Goal: Transaction & Acquisition: Purchase product/service

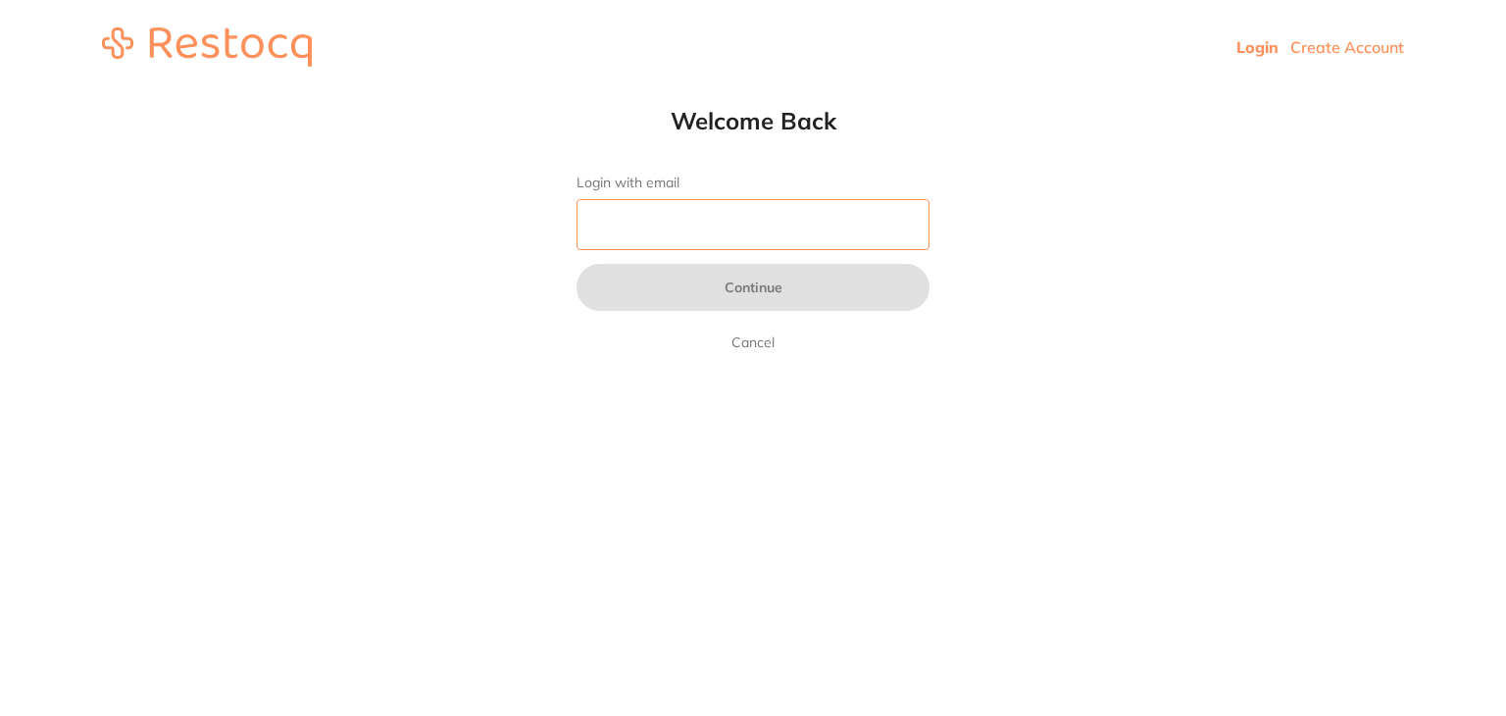
click at [753, 225] on input "Login with email" at bounding box center [752, 224] width 353 height 51
type input "[EMAIL_ADDRESS][DOMAIN_NAME]"
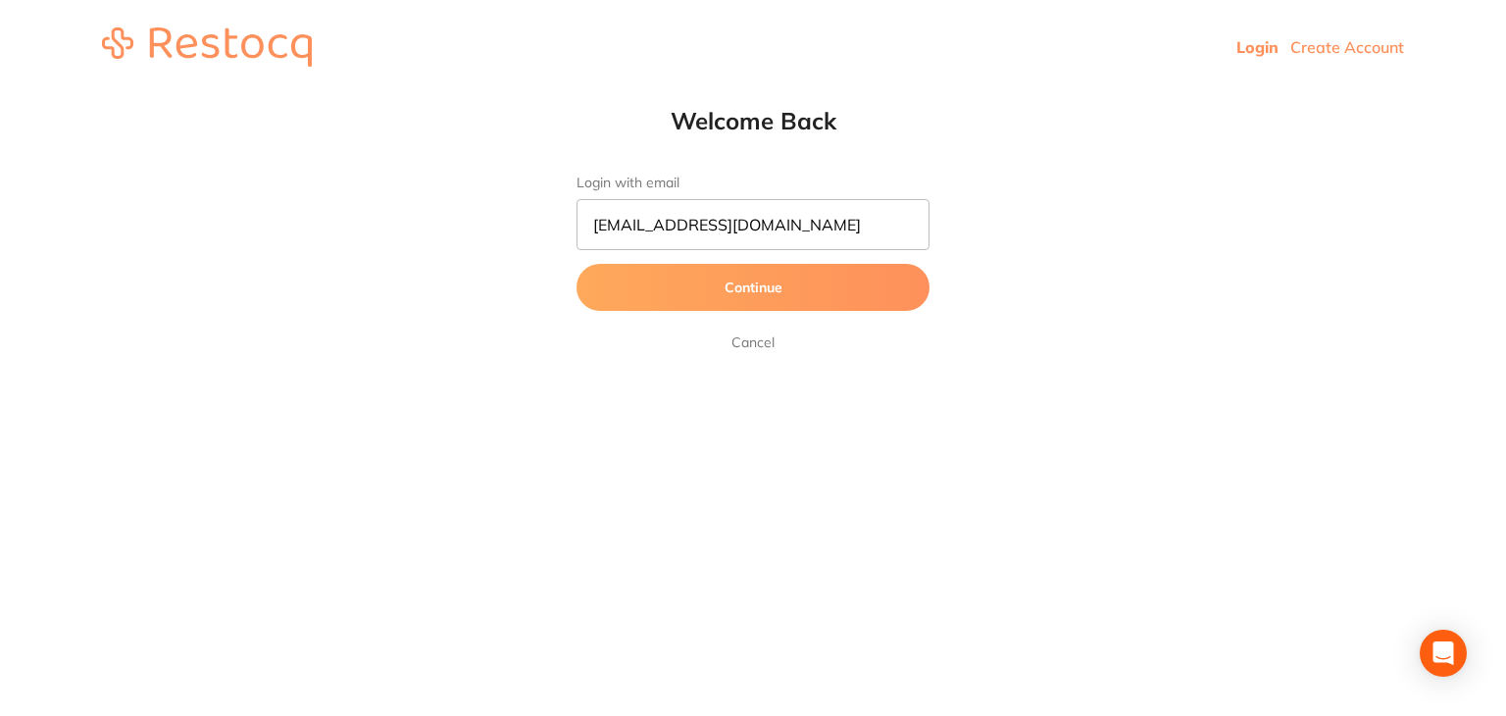
click at [741, 290] on button "Continue" at bounding box center [752, 287] width 353 height 47
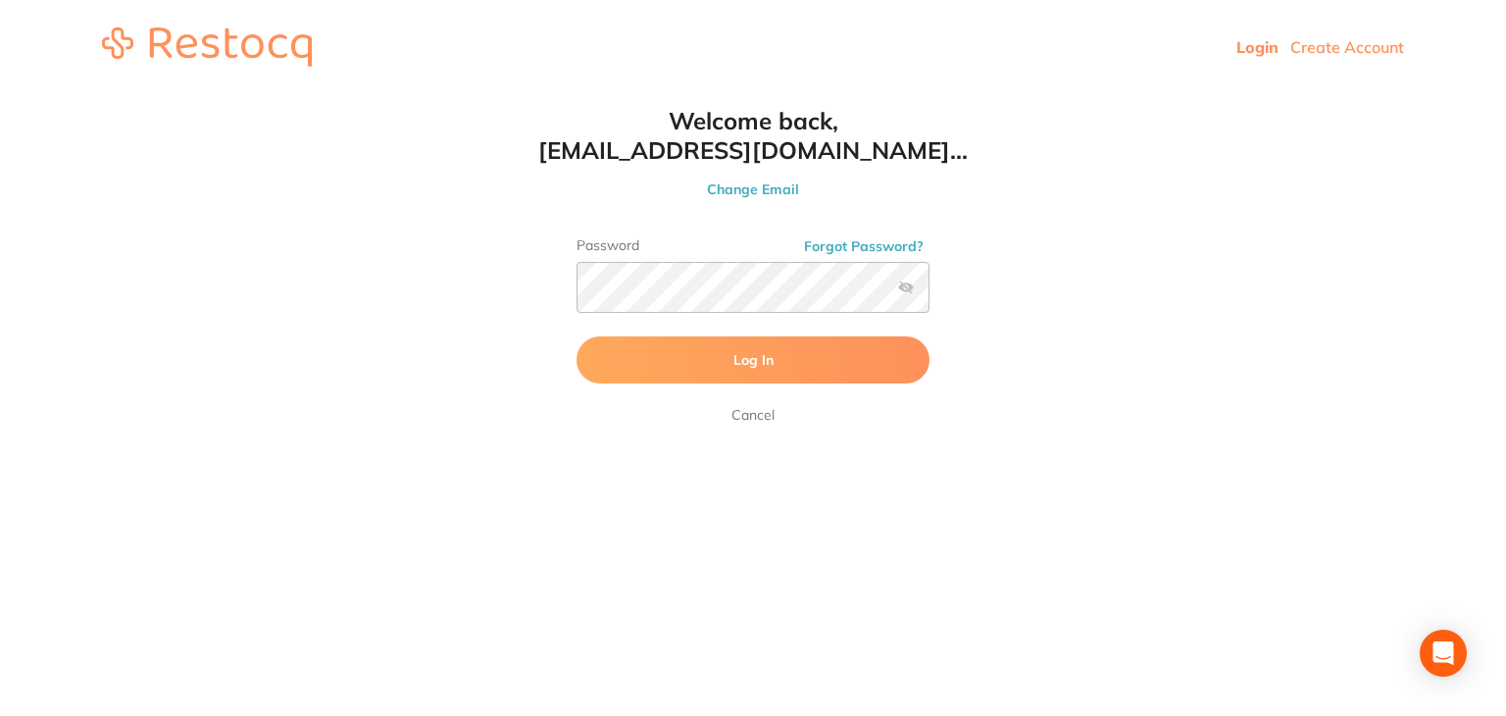
click at [739, 362] on span "Log In" at bounding box center [753, 360] width 40 height 18
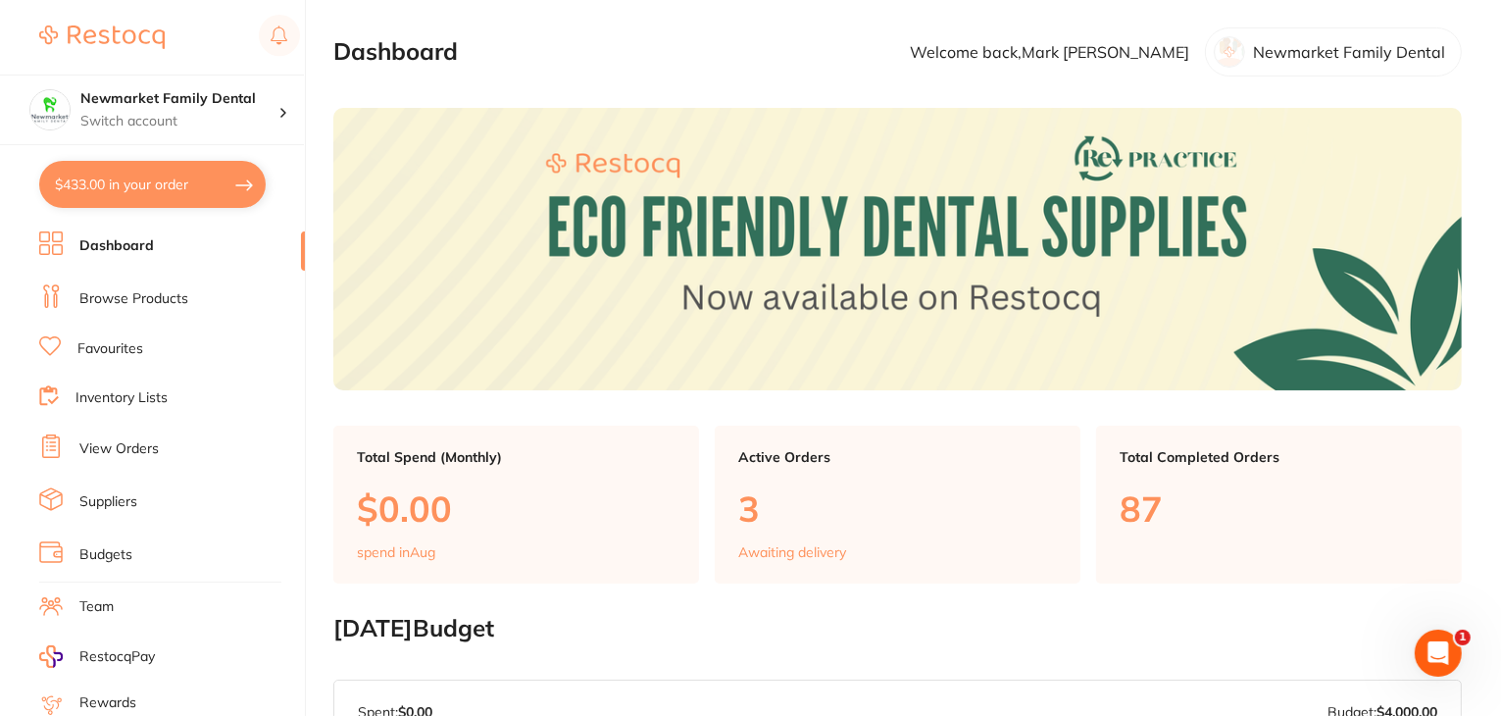
click at [117, 297] on link "Browse Products" at bounding box center [133, 299] width 109 height 20
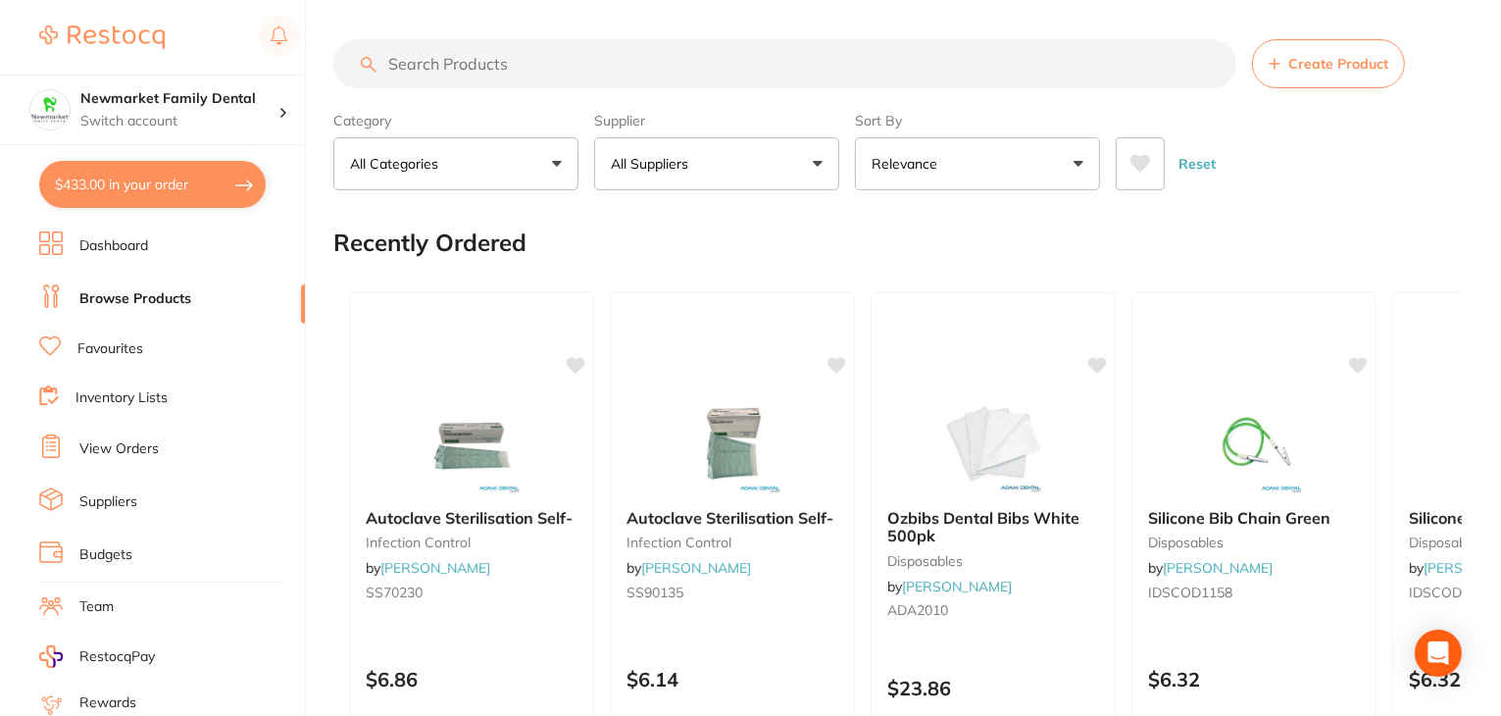
click at [482, 64] on input "search" at bounding box center [784, 63] width 903 height 49
click at [486, 68] on input "search" at bounding box center [784, 63] width 903 height 49
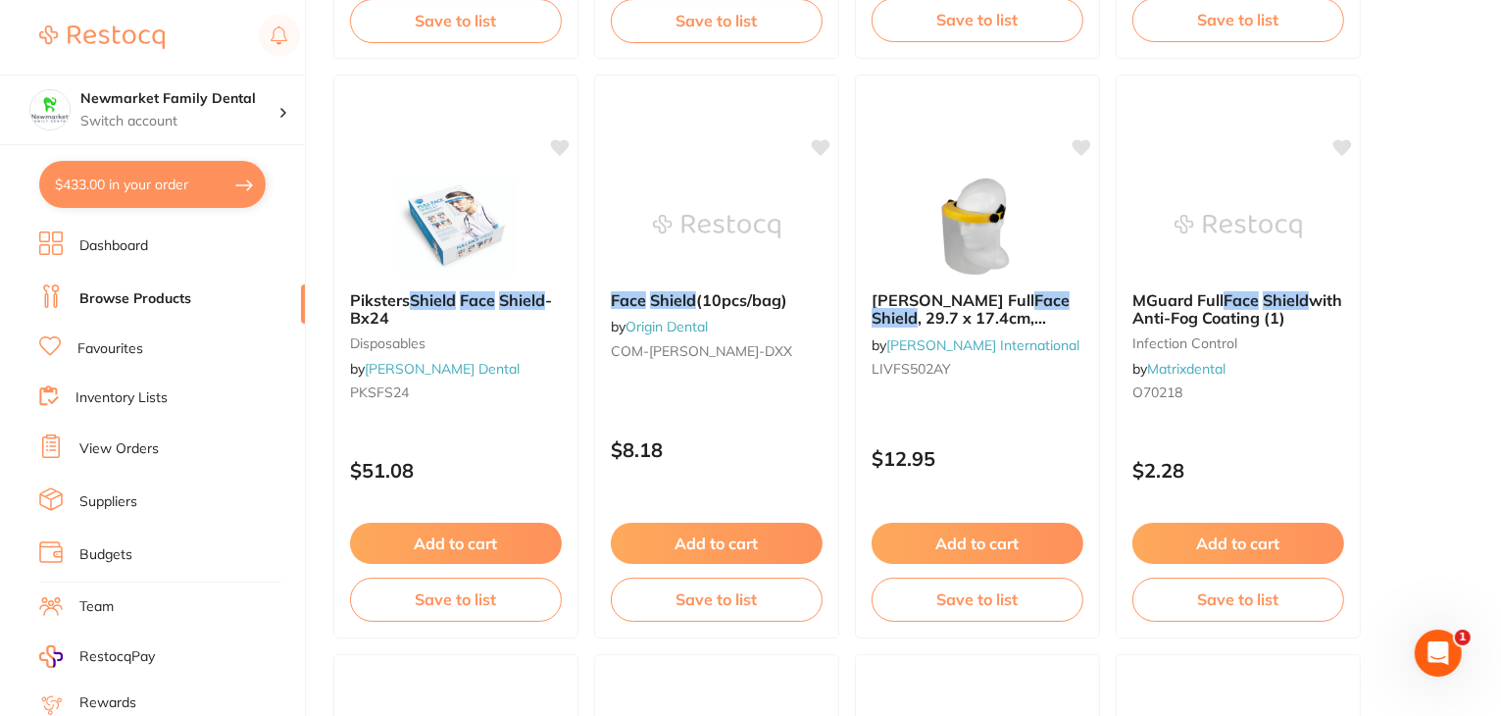
scroll to position [784, 0]
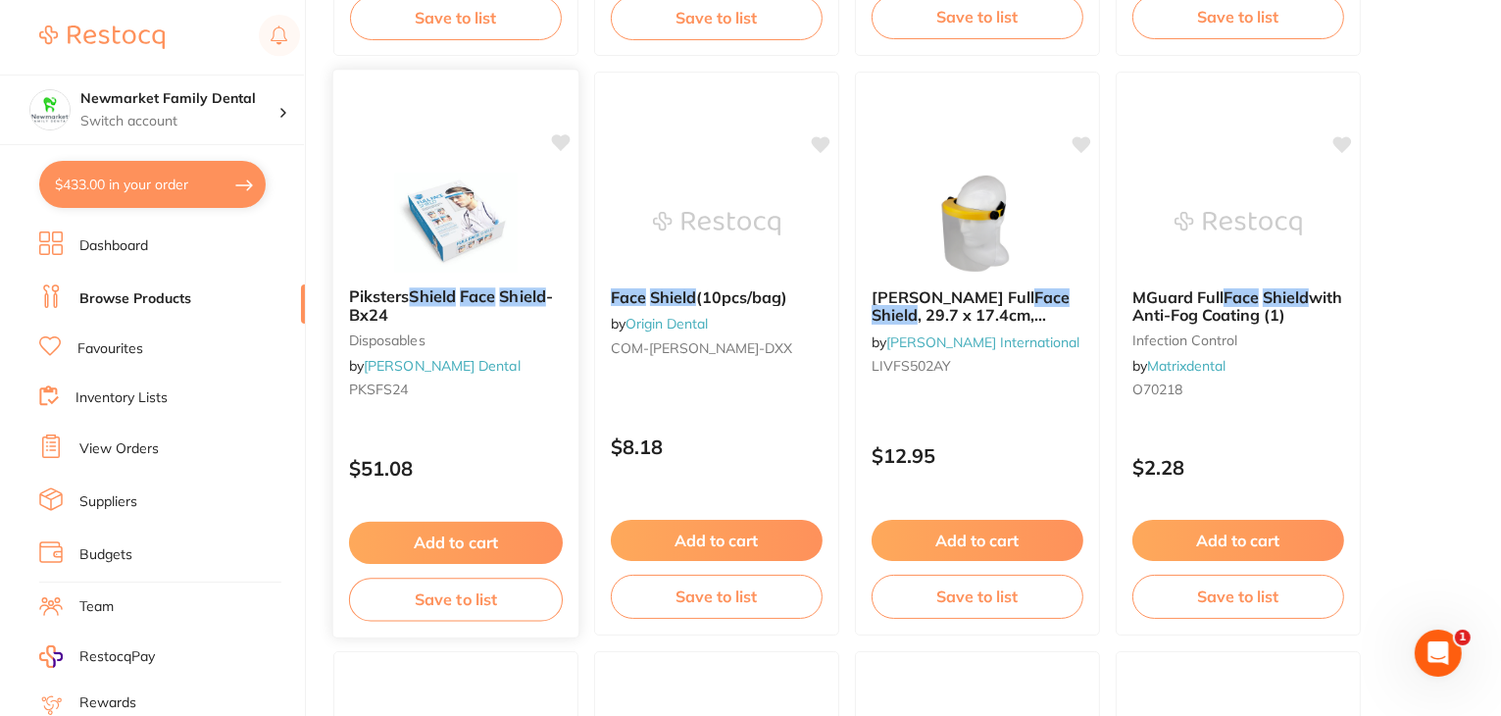
type input "face shield"
click at [449, 295] on em "Shield" at bounding box center [433, 296] width 46 height 20
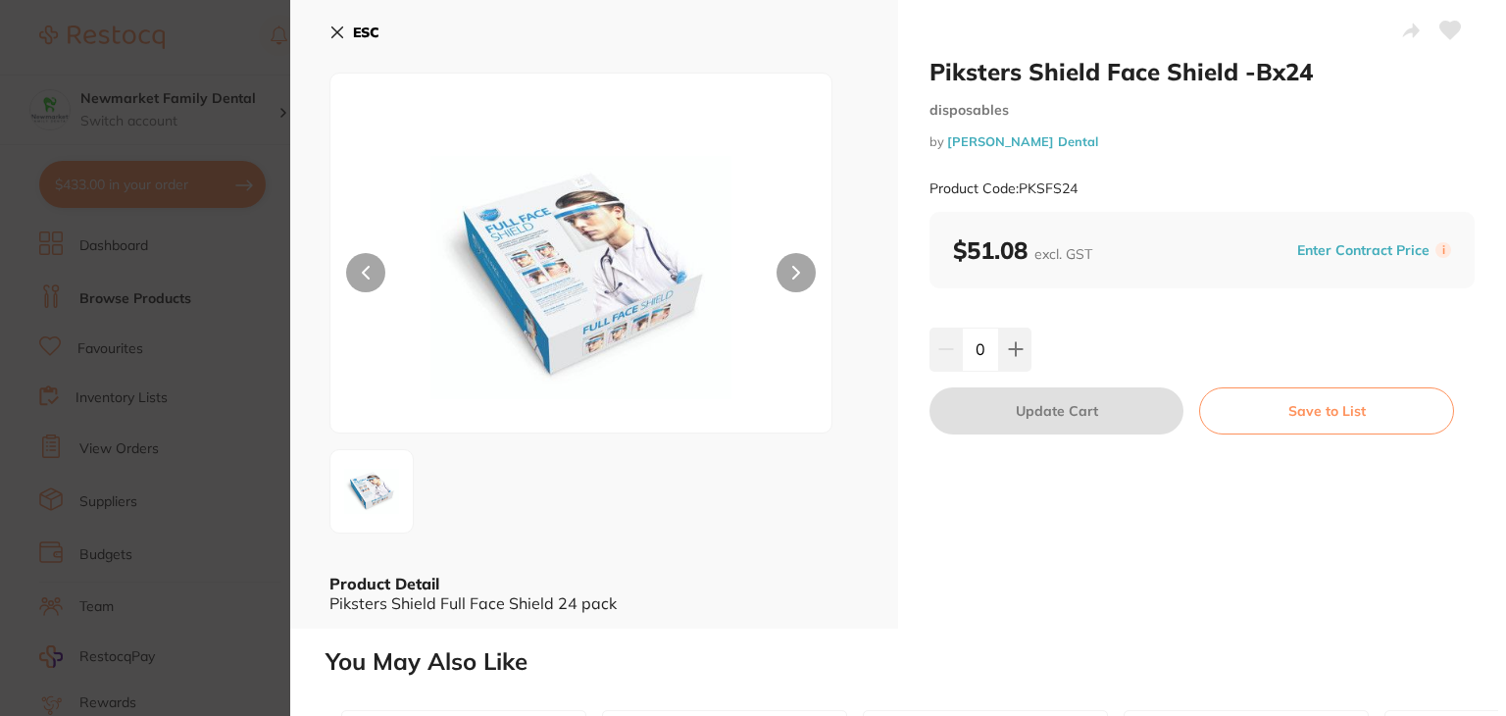
click at [784, 278] on button at bounding box center [796, 272] width 39 height 39
click at [345, 35] on button "ESC" at bounding box center [354, 32] width 50 height 33
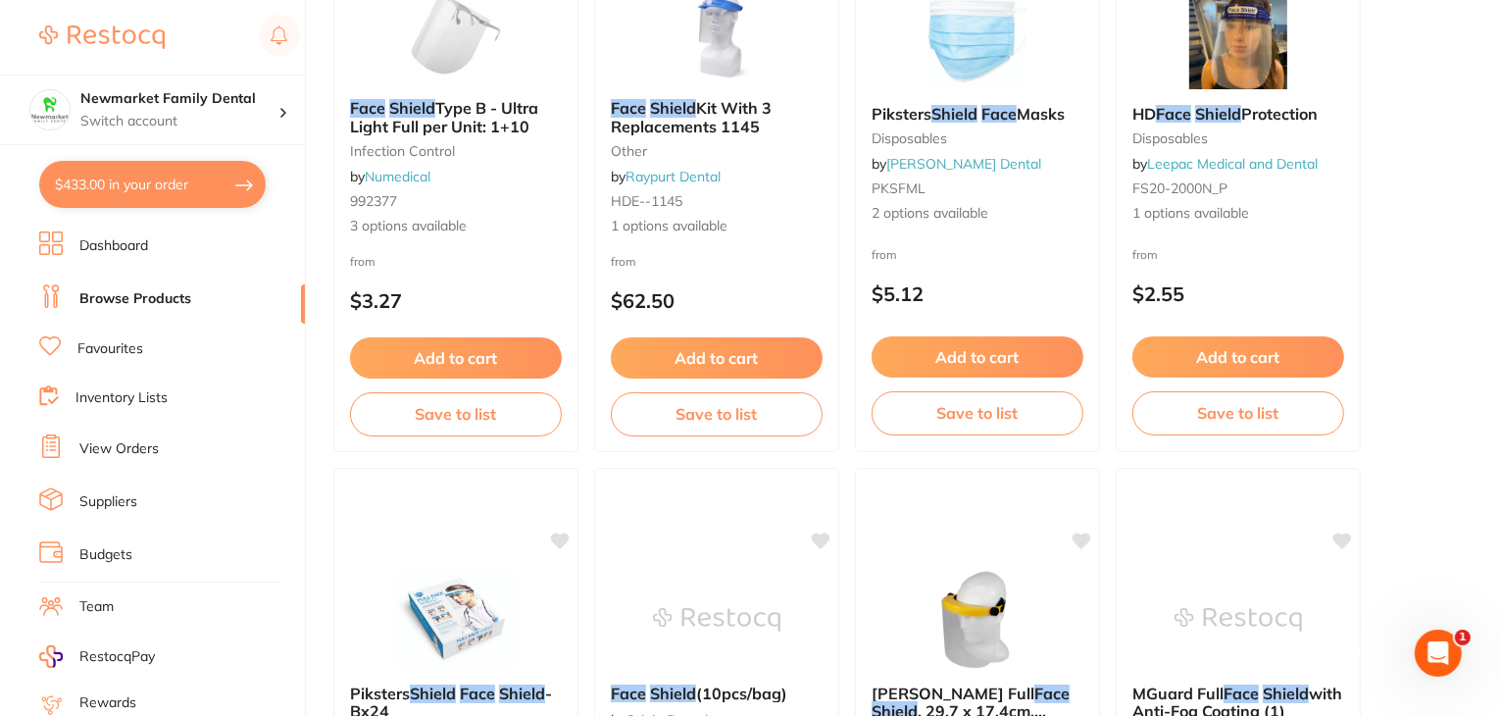
scroll to position [294, 0]
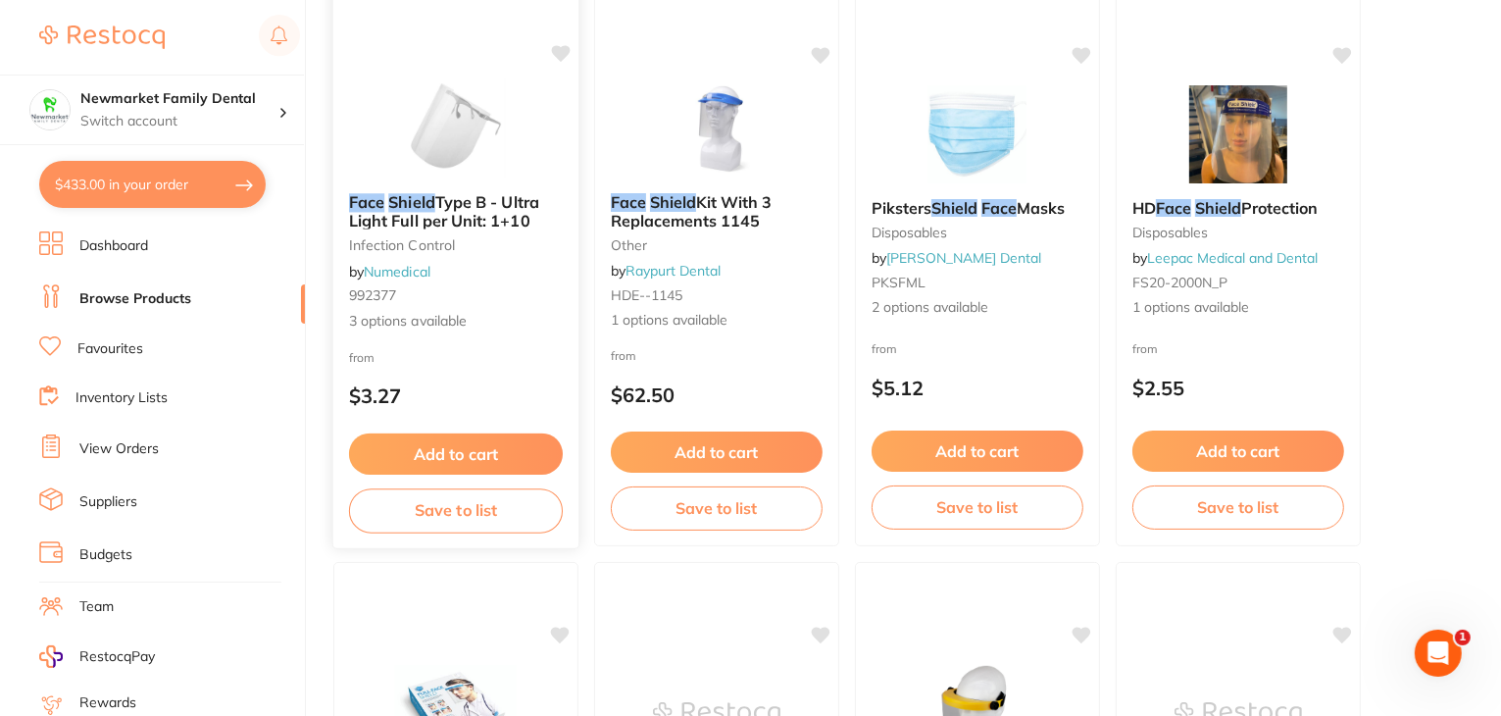
click at [485, 203] on span "Type B - Ultra Light Full per Unit: 1+10" at bounding box center [444, 211] width 190 height 38
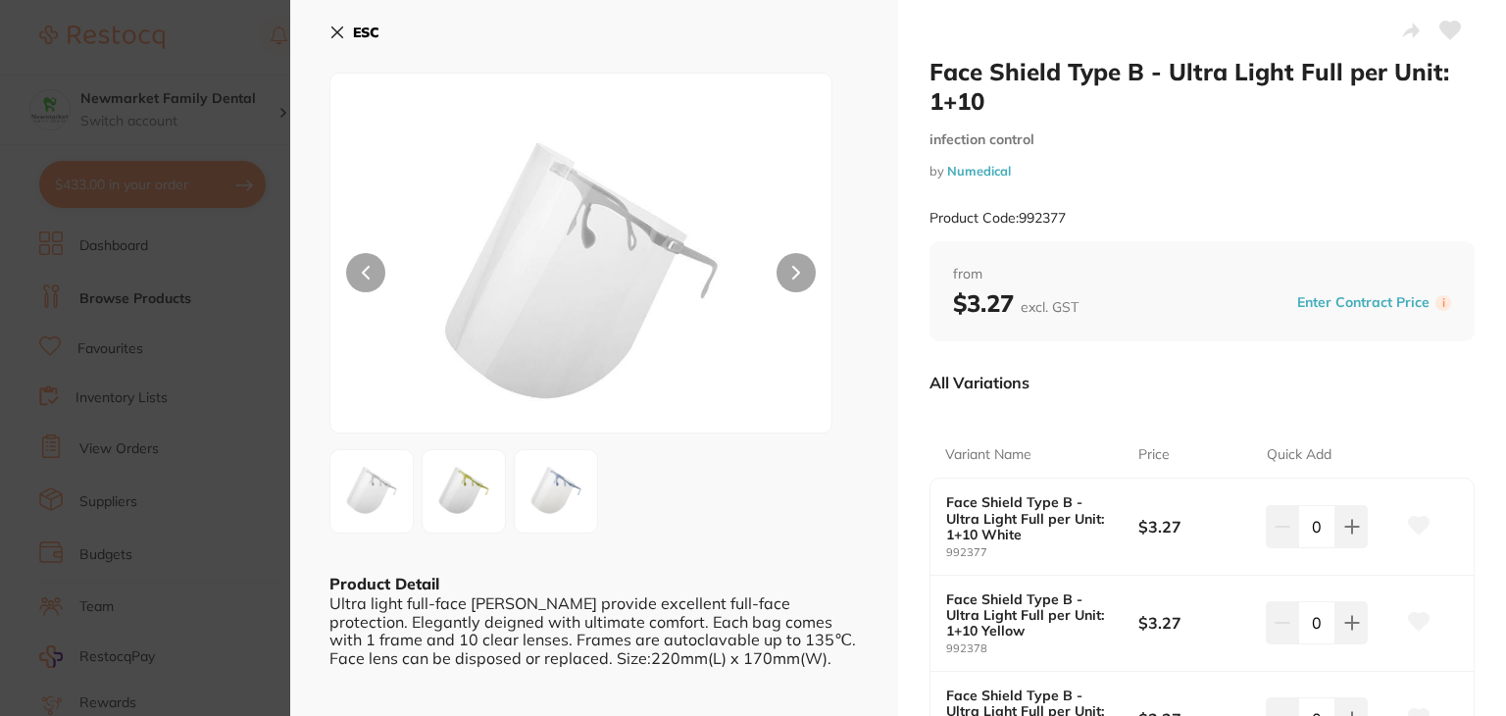
click at [796, 270] on icon at bounding box center [796, 273] width 8 height 14
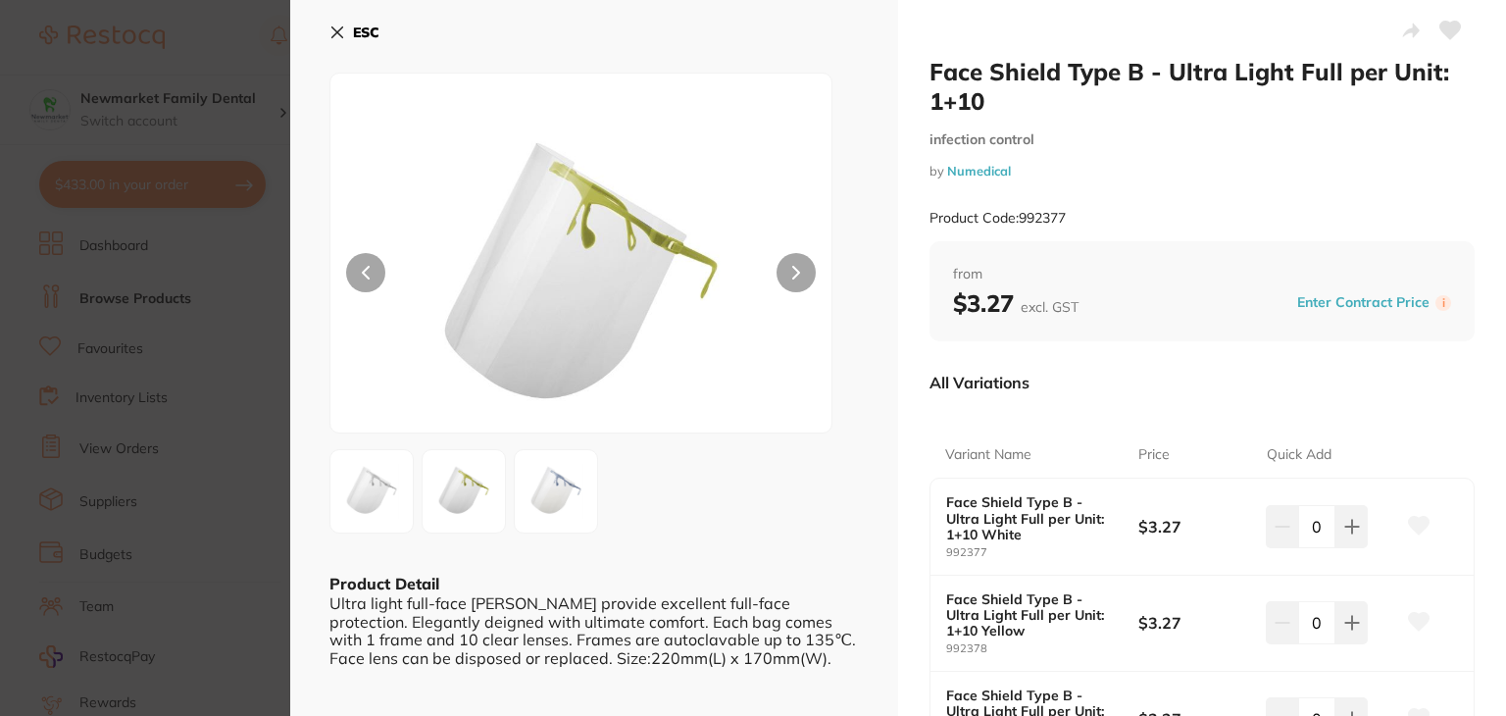
click at [551, 496] on img at bounding box center [556, 491] width 71 height 71
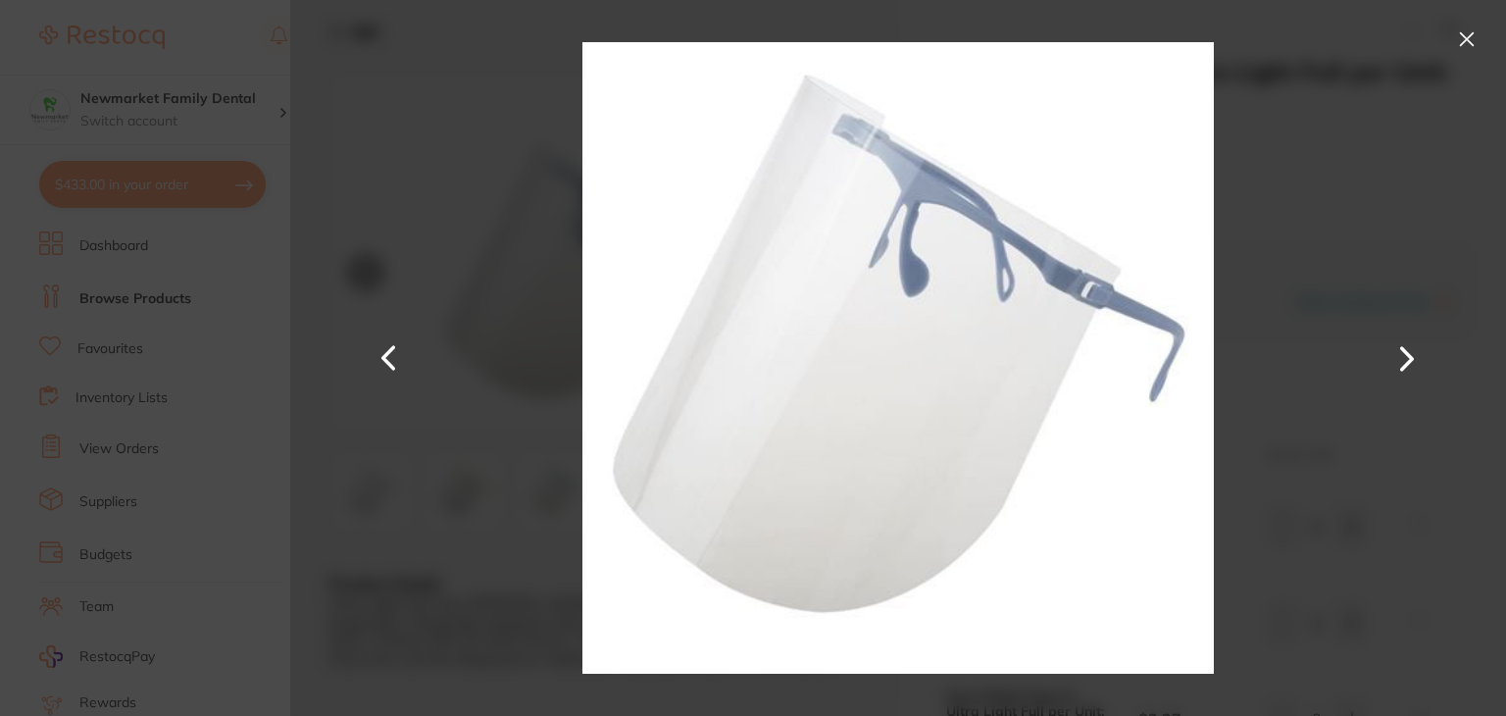
click at [1402, 358] on button at bounding box center [1406, 358] width 47 height 358
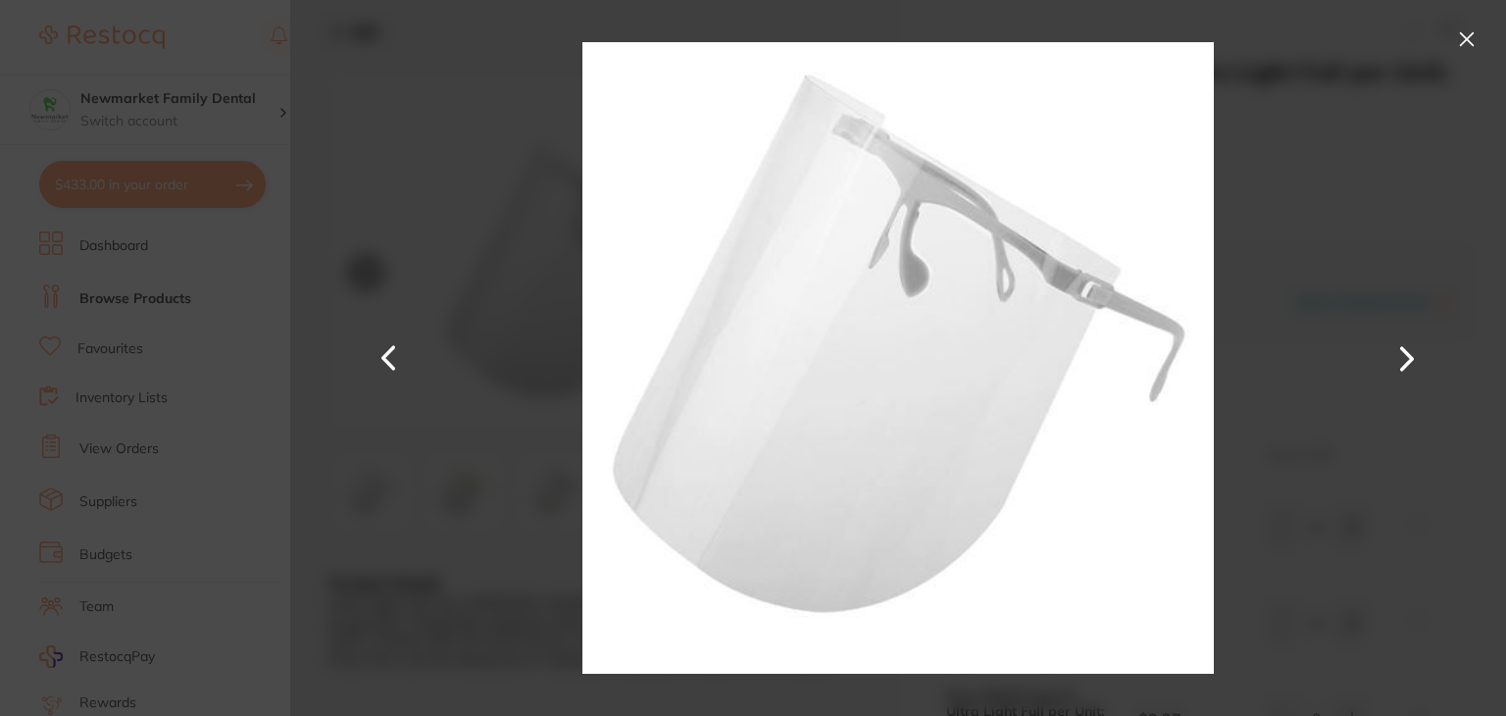
click at [376, 355] on button at bounding box center [389, 358] width 47 height 358
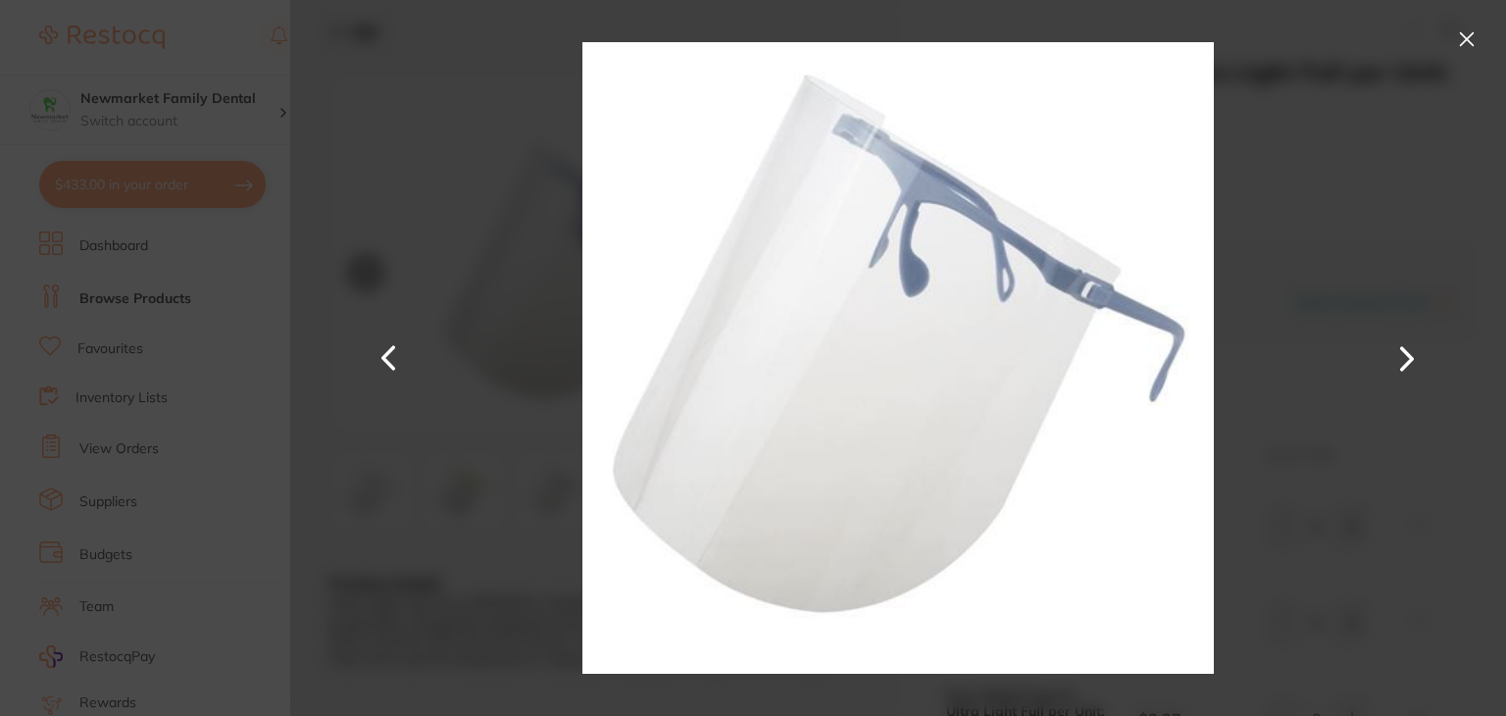
click at [1464, 36] on button at bounding box center [1466, 39] width 31 height 31
